Goal: Task Accomplishment & Management: Use online tool/utility

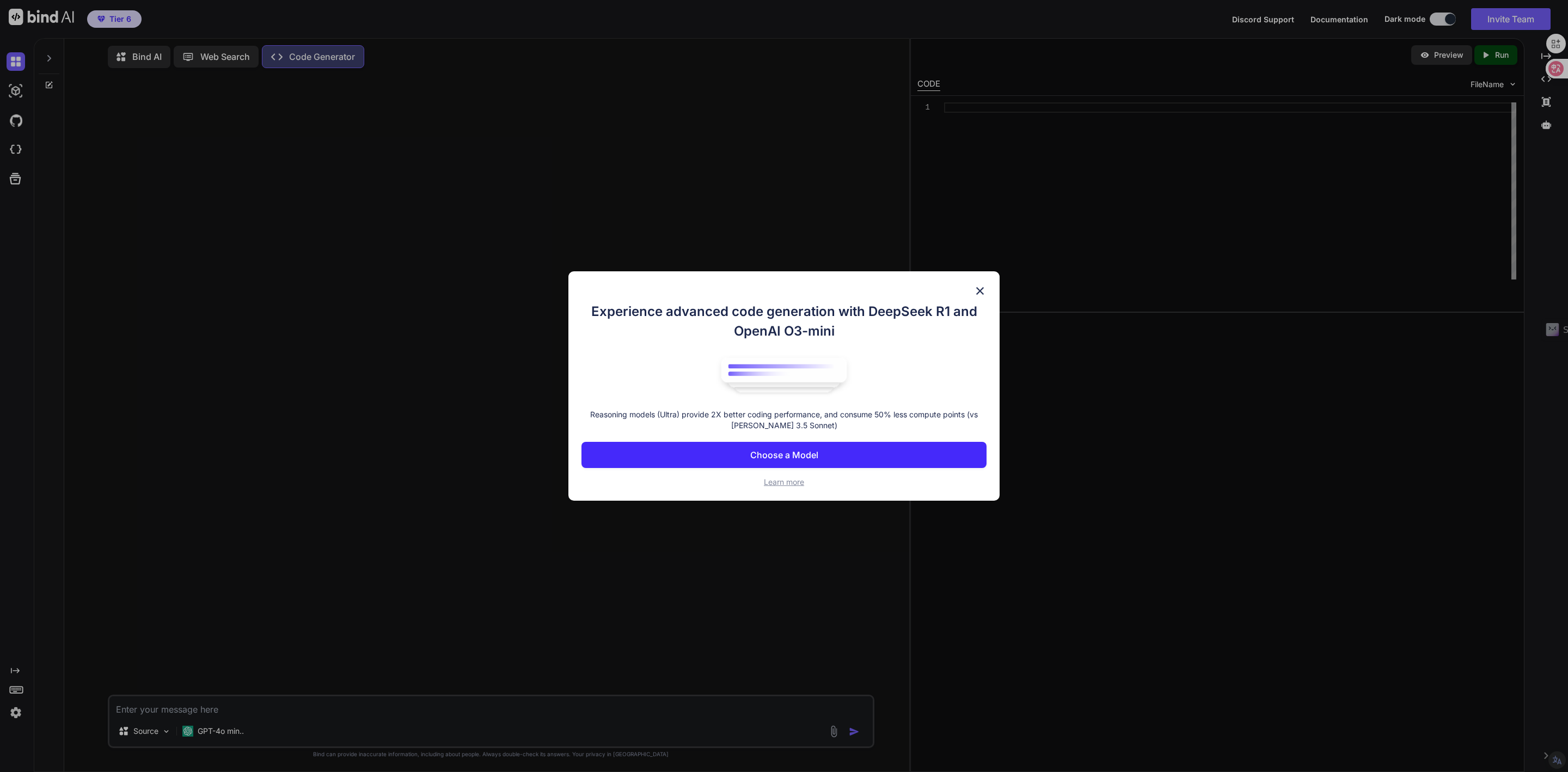
click at [987, 291] on div "Experience advanced code generation with DeepSeek R1 and OpenAI O3-mini Reasoni…" at bounding box center [784, 386] width 431 height 230
click at [975, 288] on img at bounding box center [980, 290] width 13 height 13
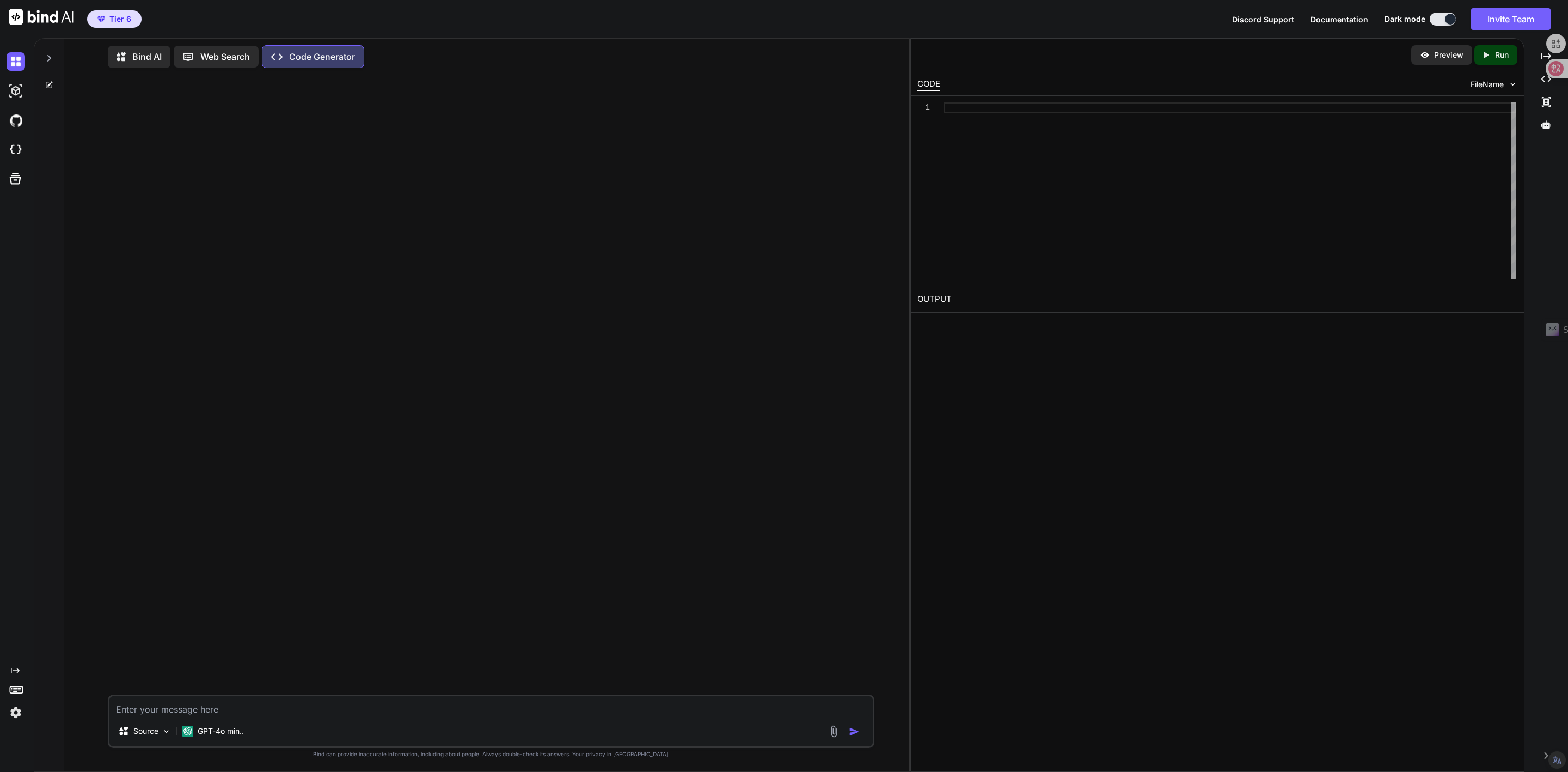
type textarea "x"
click at [1243, 17] on span "Discord Support" at bounding box center [1263, 19] width 62 height 9
